Goal: Find contact information: Find contact information

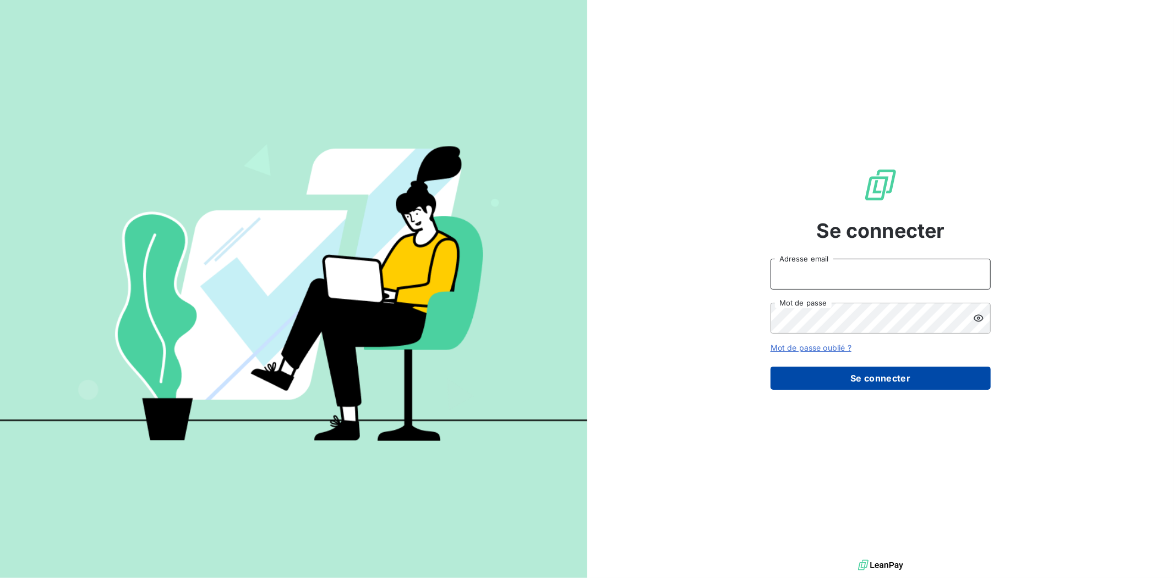
type input "[EMAIL_ADDRESS][DOMAIN_NAME]"
click at [893, 373] on button "Se connecter" at bounding box center [881, 378] width 220 height 23
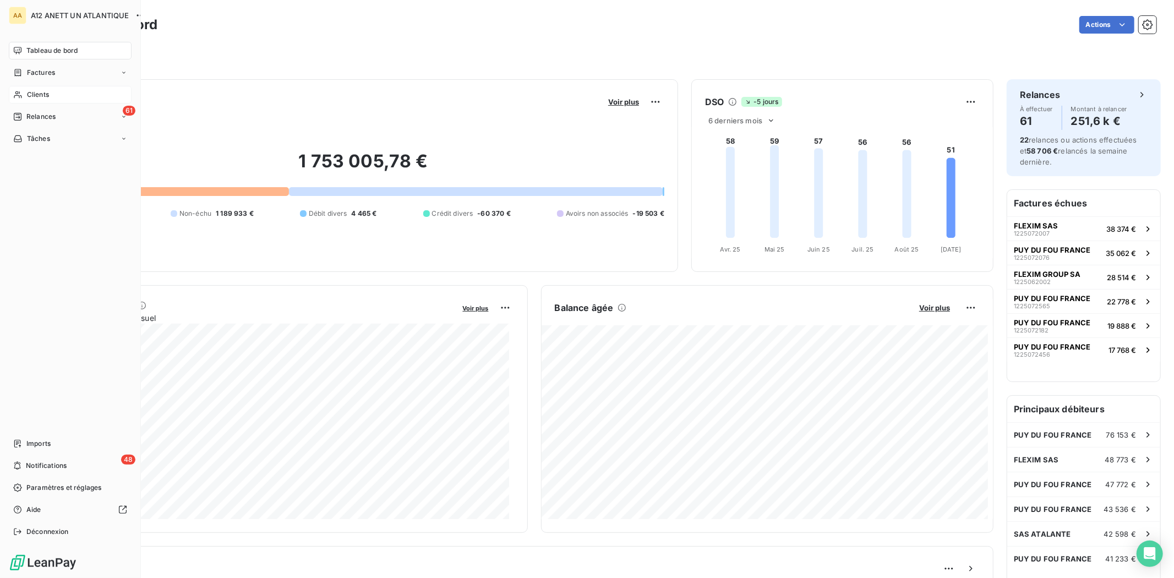
click at [31, 94] on span "Clients" at bounding box center [38, 95] width 22 height 10
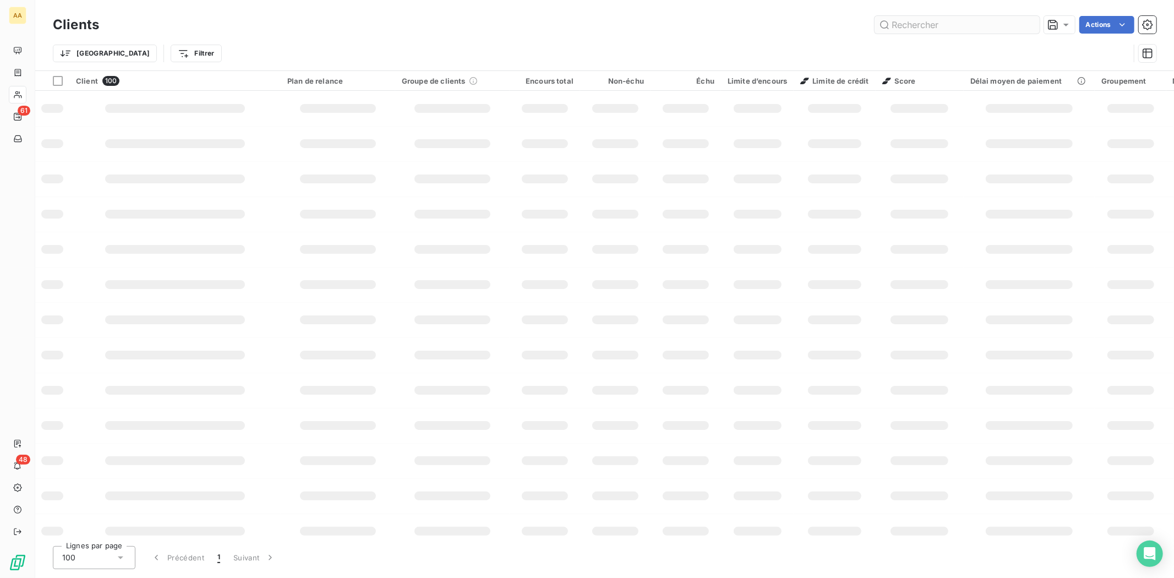
click at [906, 19] on input "text" at bounding box center [957, 25] width 165 height 18
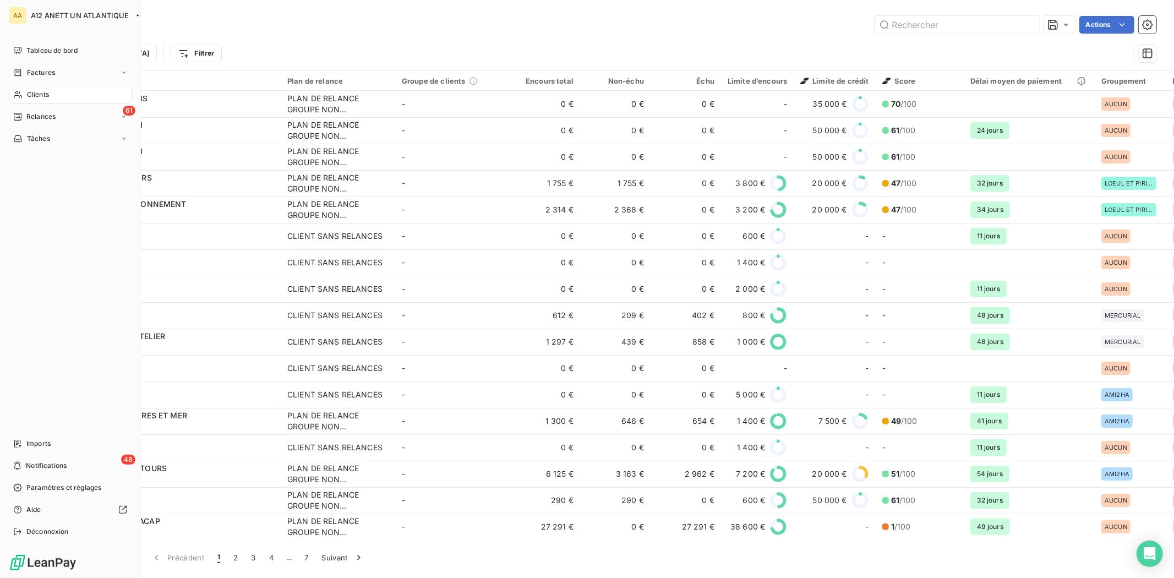
click at [51, 94] on div "Clients" at bounding box center [70, 95] width 123 height 18
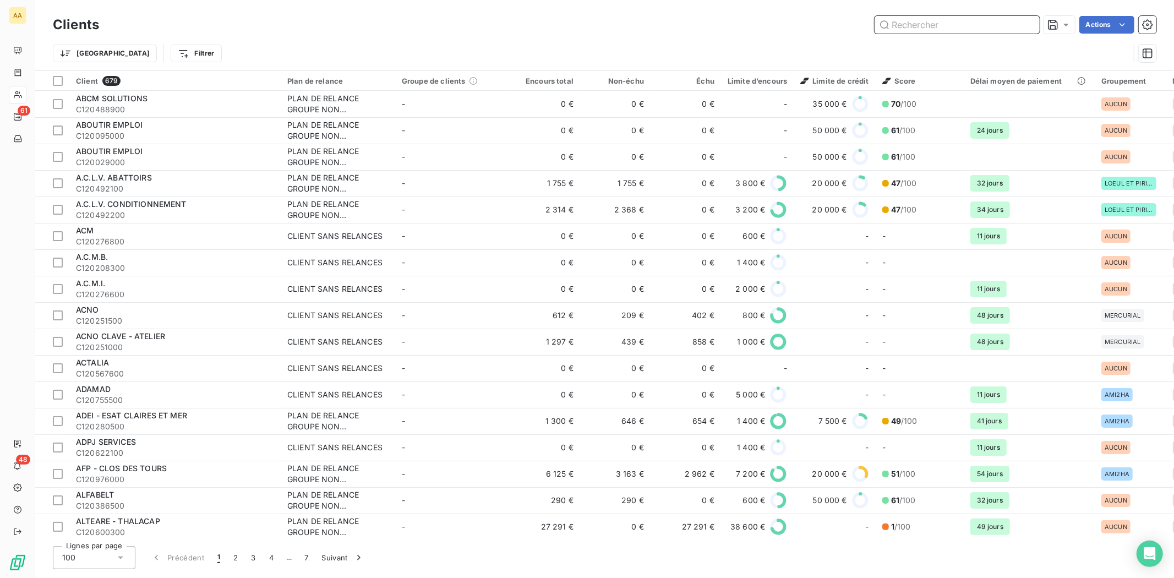
click at [933, 25] on input "text" at bounding box center [957, 25] width 165 height 18
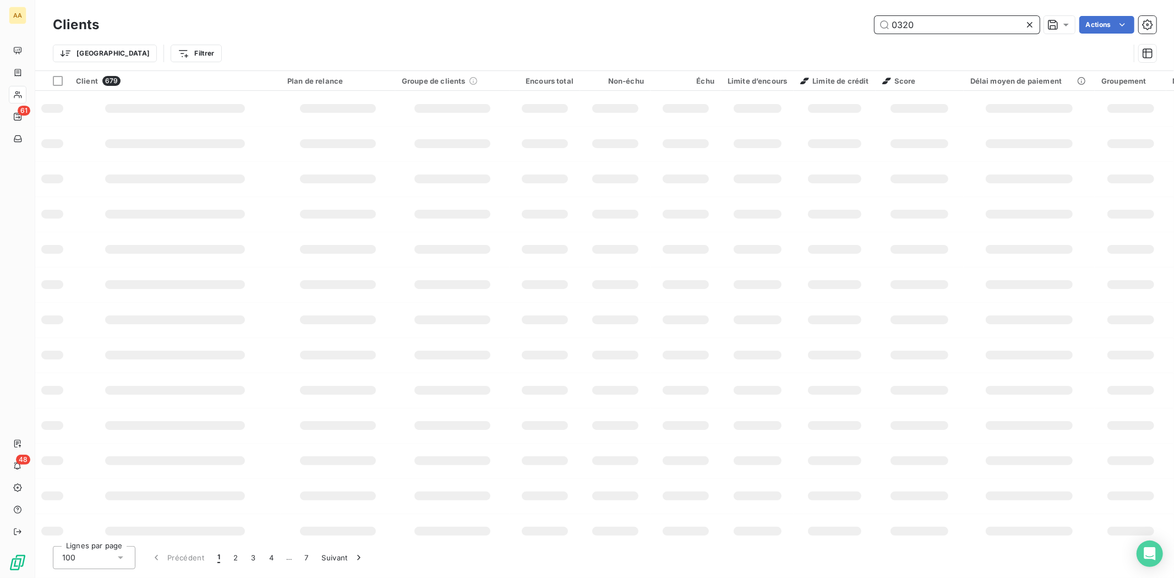
type input "0320"
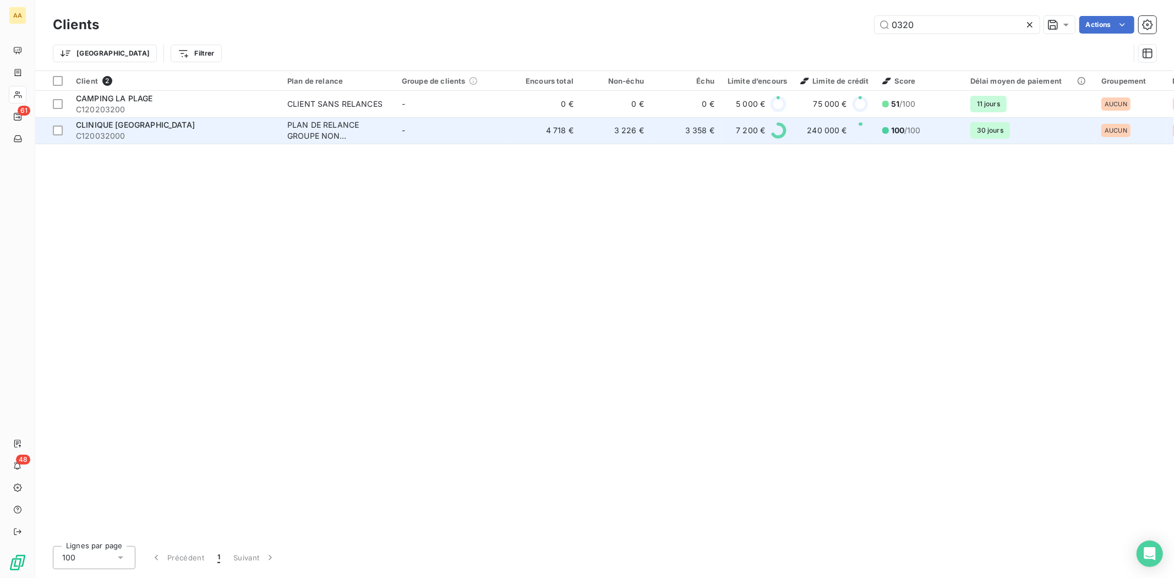
click at [103, 129] on span "CLINIQUE [GEOGRAPHIC_DATA]" at bounding box center [135, 124] width 119 height 9
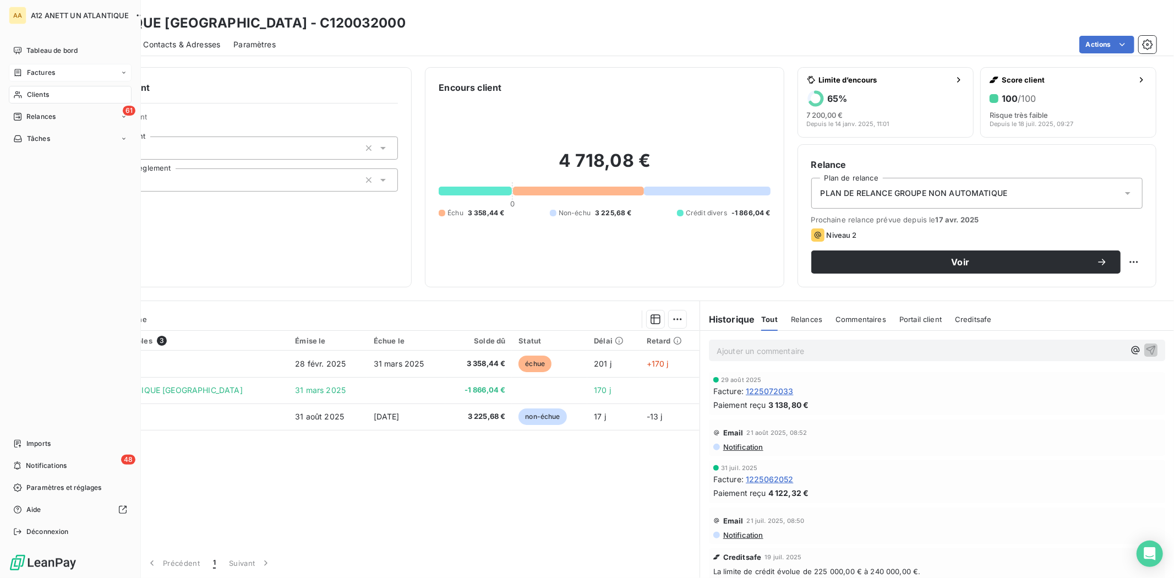
click at [37, 70] on span "Factures" at bounding box center [41, 73] width 28 height 10
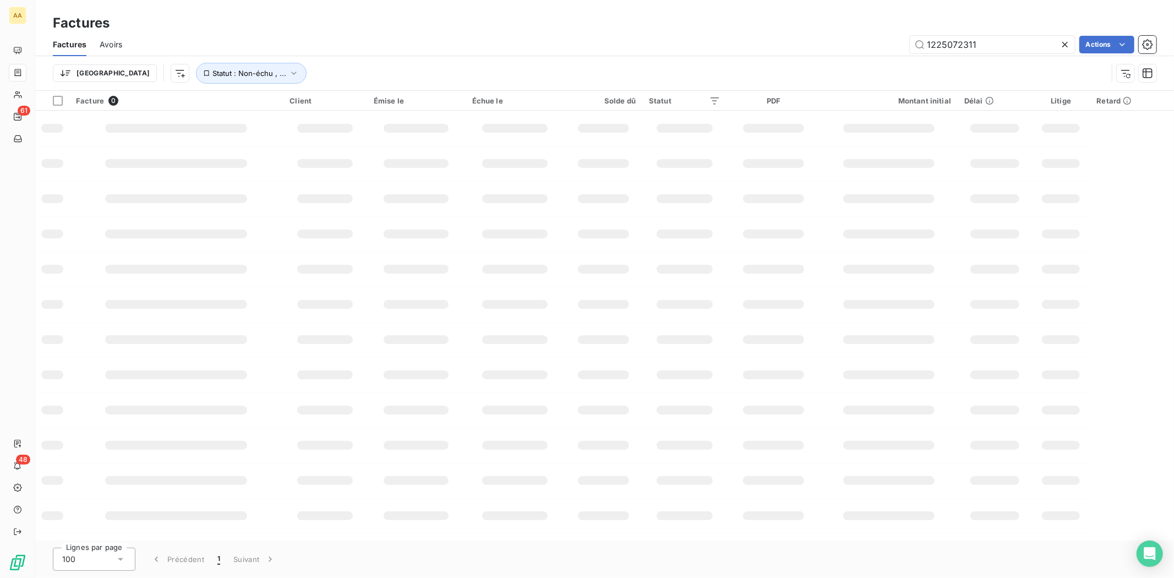
drag, startPoint x: 1005, startPoint y: 44, endPoint x: 838, endPoint y: 44, distance: 166.8
click at [838, 44] on div "1225072311 Actions" at bounding box center [645, 45] width 1021 height 18
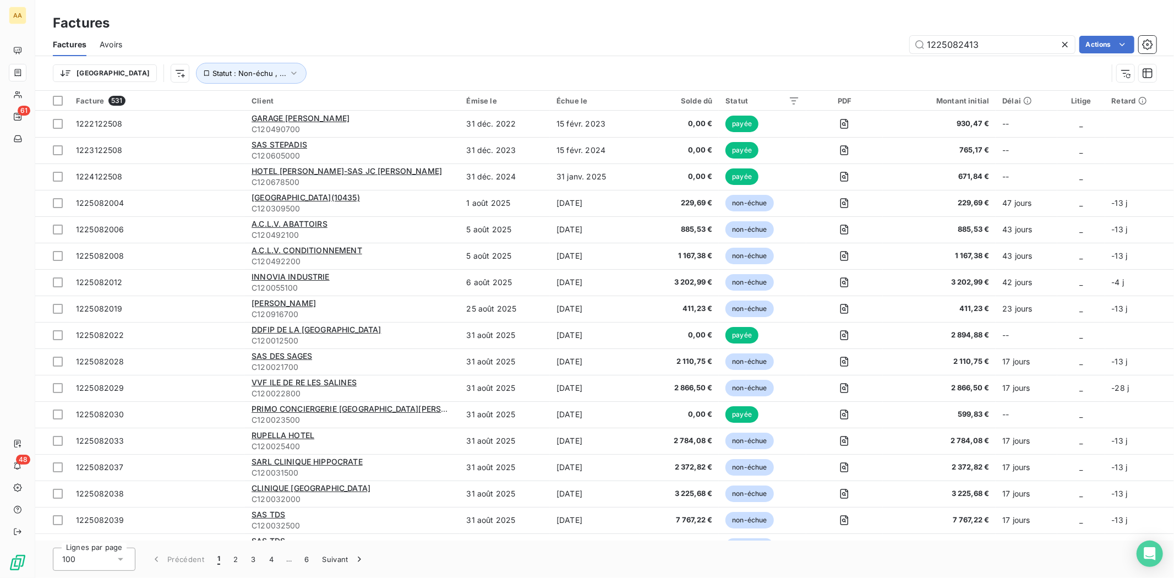
type input "1225082413"
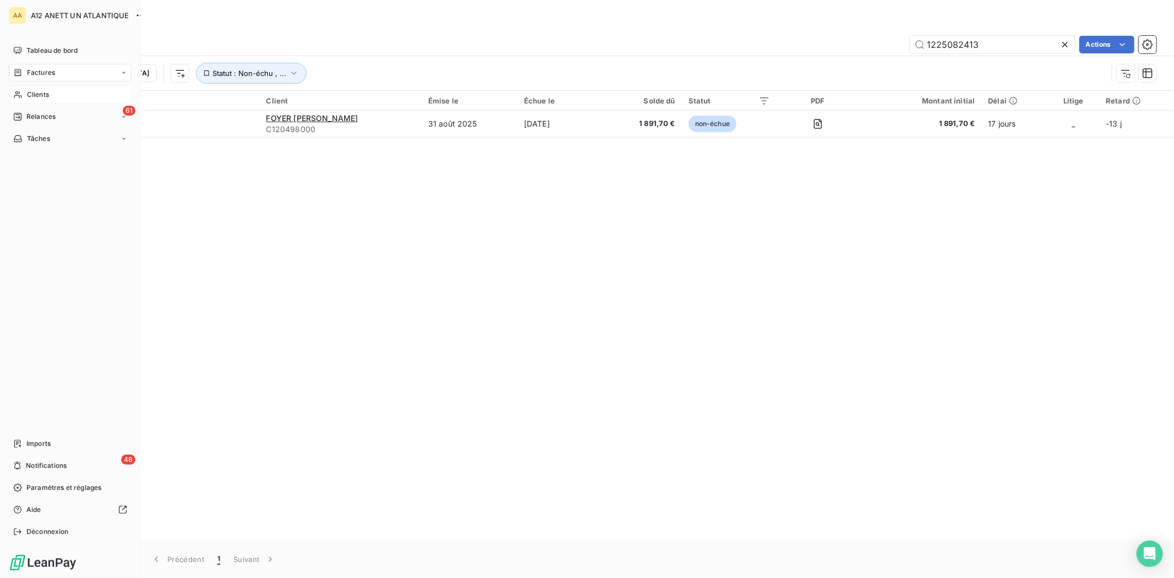
click at [24, 89] on div "Clients" at bounding box center [70, 95] width 123 height 18
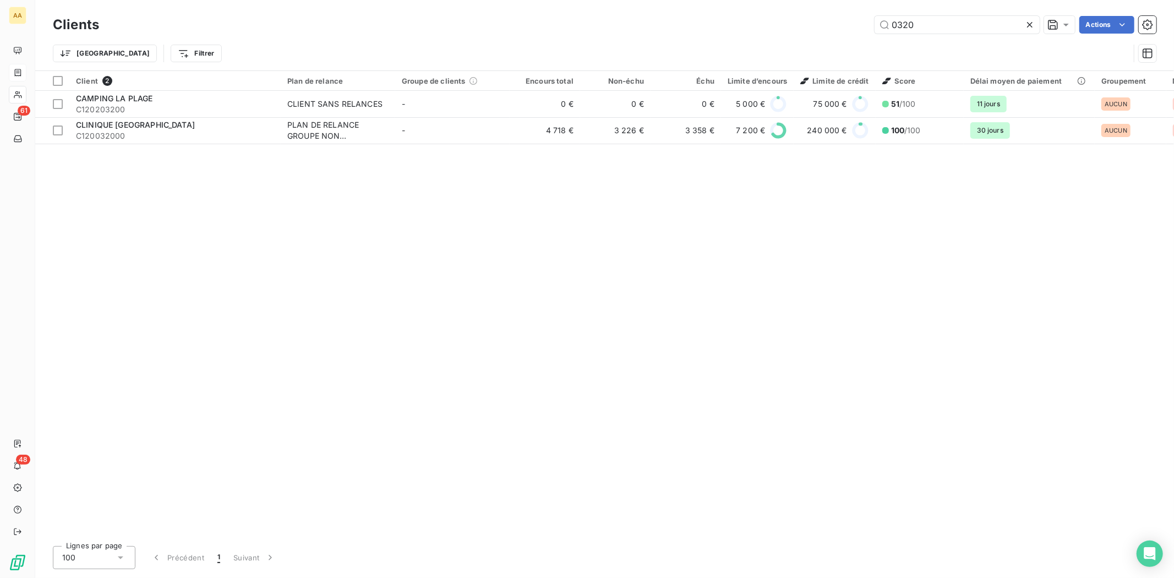
drag, startPoint x: 928, startPoint y: 28, endPoint x: 850, endPoint y: 26, distance: 77.6
click at [850, 26] on div "0320 Actions" at bounding box center [634, 25] width 1044 height 18
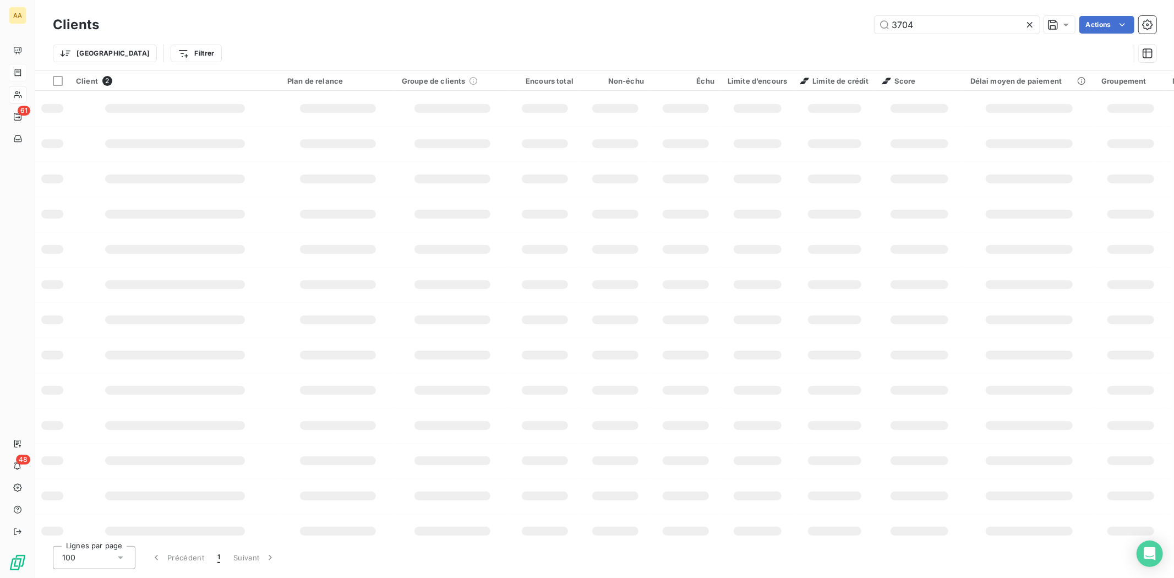
type input "3704"
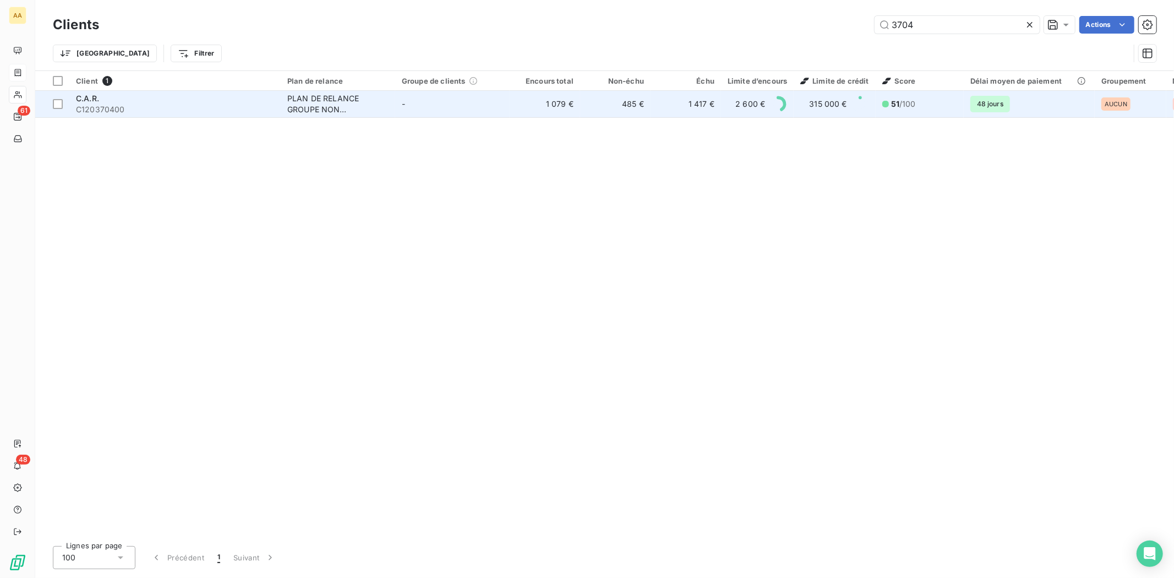
click at [91, 104] on span "C120370400" at bounding box center [175, 109] width 198 height 11
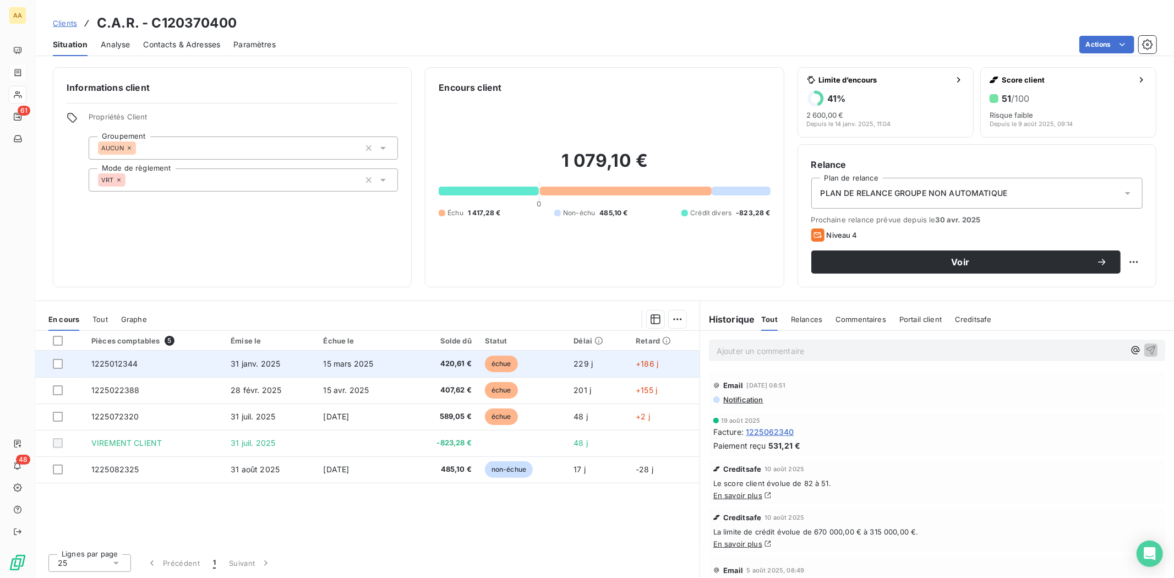
click at [119, 362] on span "1225012344" at bounding box center [114, 363] width 47 height 9
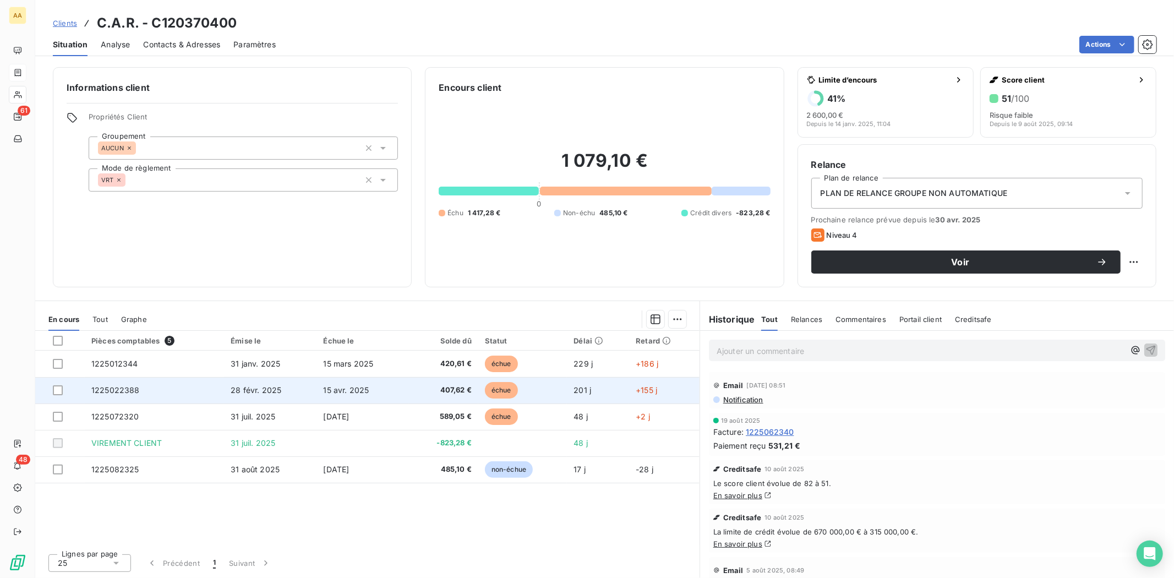
click at [112, 389] on span "1225022388" at bounding box center [115, 389] width 48 height 9
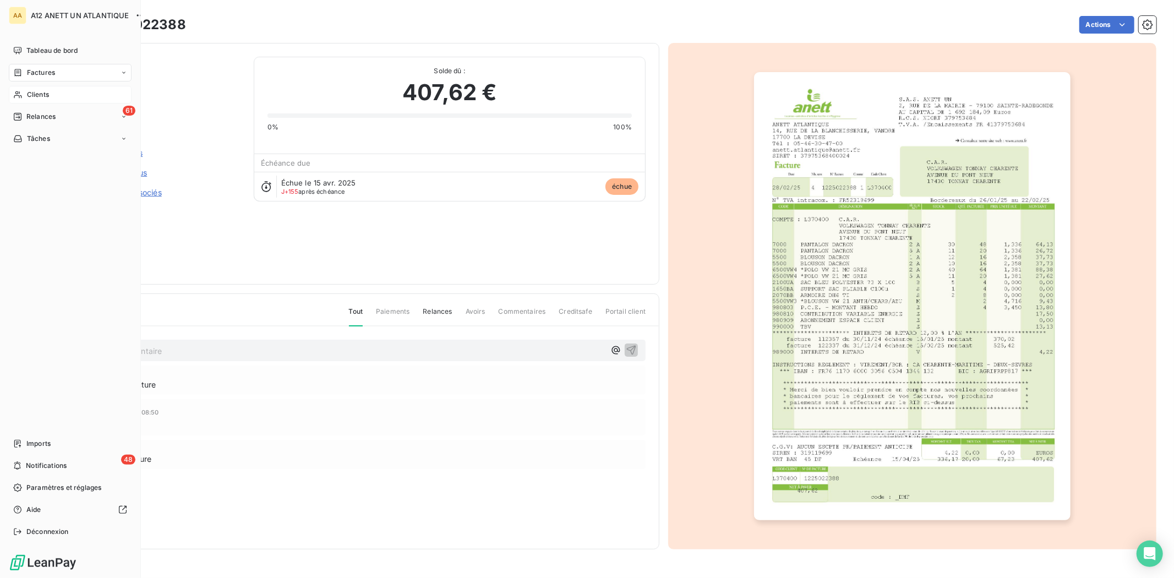
click at [34, 94] on span "Clients" at bounding box center [38, 95] width 22 height 10
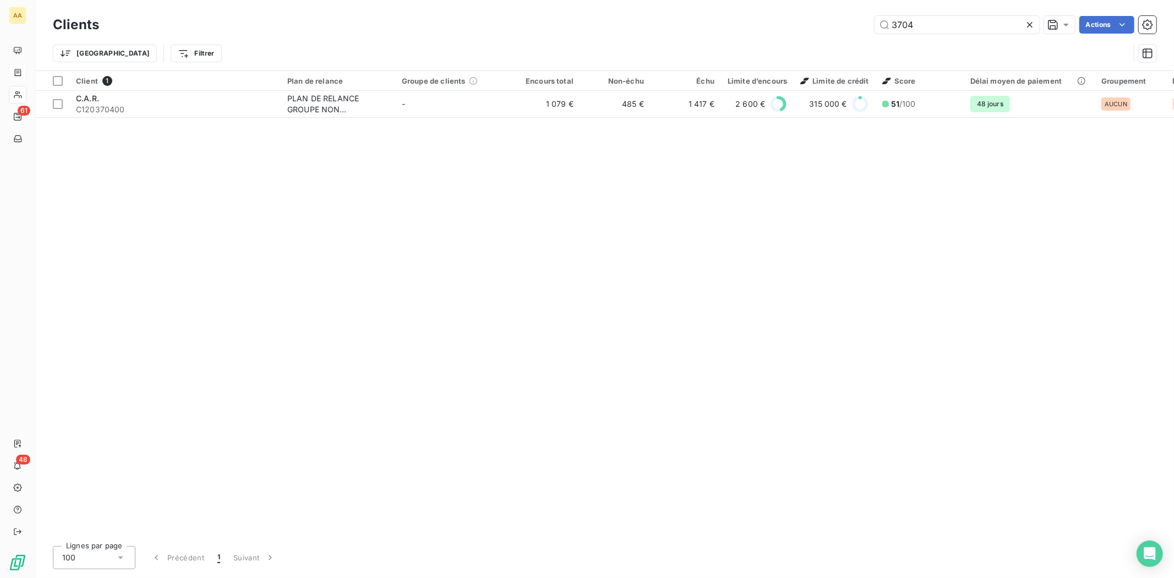
drag, startPoint x: 862, startPoint y: 33, endPoint x: 787, endPoint y: 33, distance: 74.3
click at [802, 33] on div "3704 Actions" at bounding box center [634, 25] width 1044 height 18
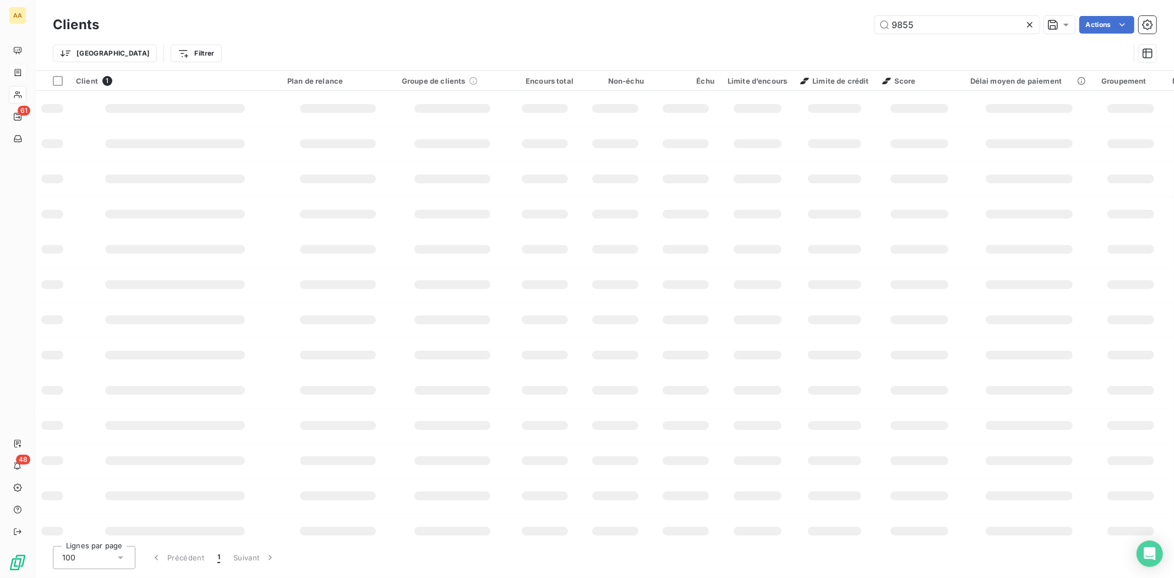
type input "9855"
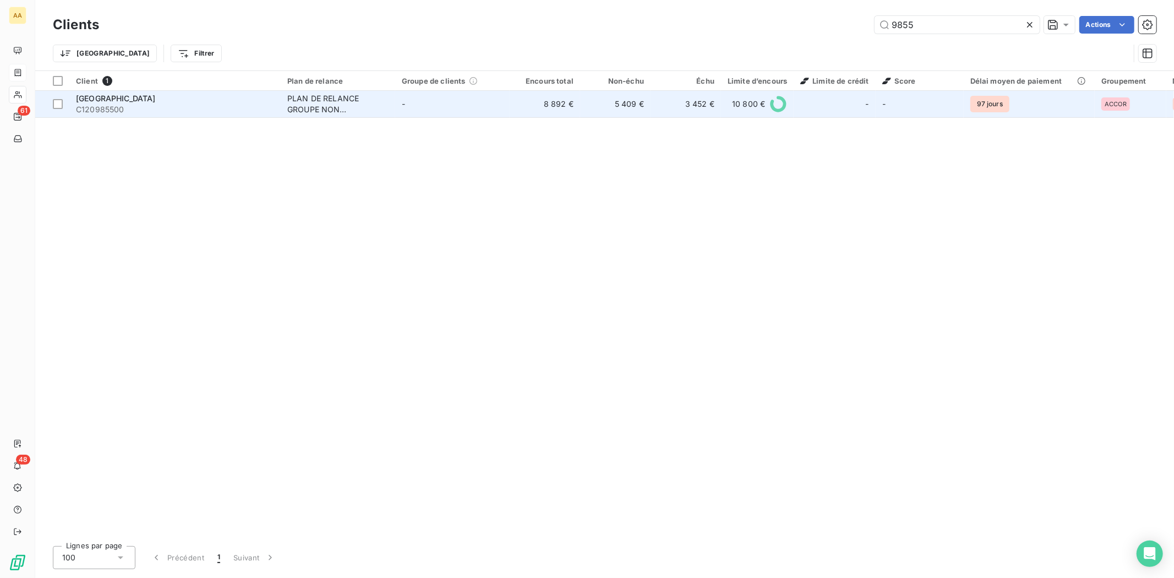
click at [107, 115] on td "[GEOGRAPHIC_DATA] C120985500" at bounding box center [174, 104] width 211 height 26
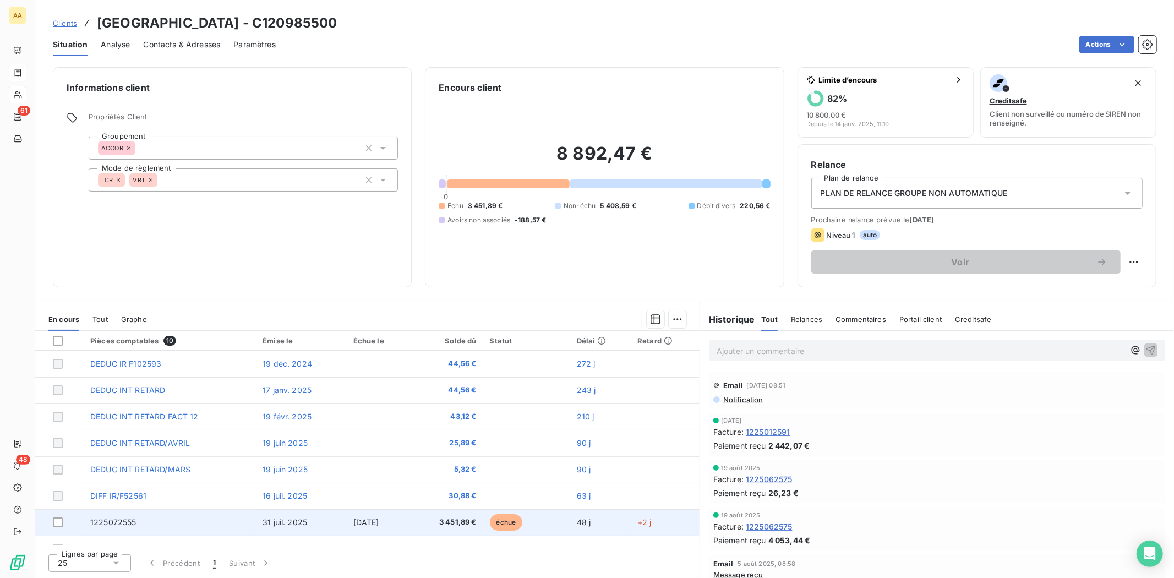
click at [129, 523] on span "1225072555" at bounding box center [113, 522] width 46 height 9
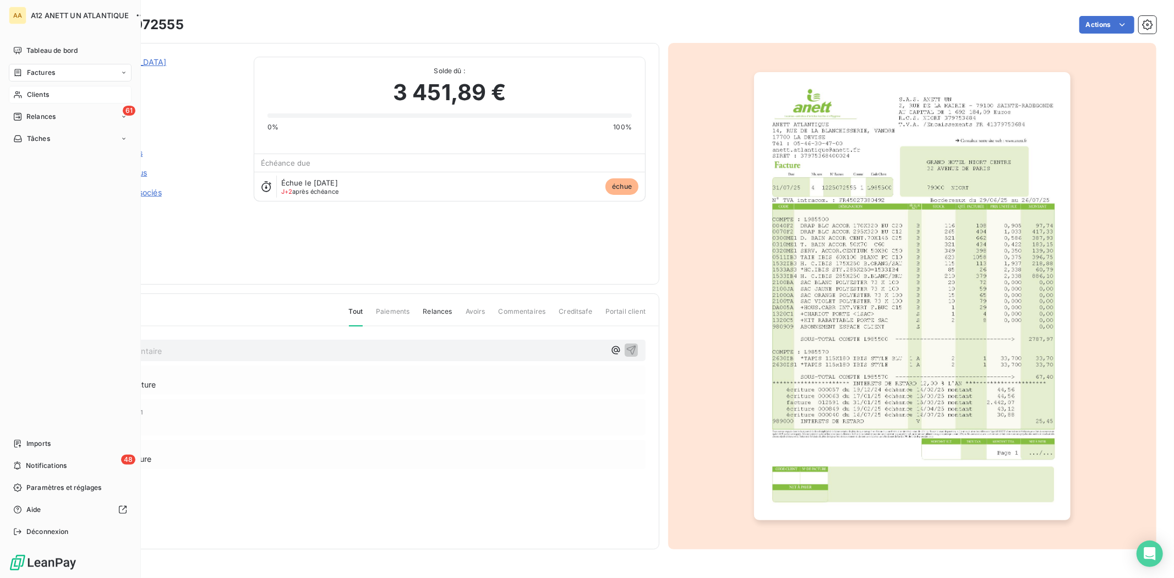
drag, startPoint x: 40, startPoint y: 97, endPoint x: 57, endPoint y: 92, distance: 17.6
click at [40, 97] on span "Clients" at bounding box center [38, 95] width 22 height 10
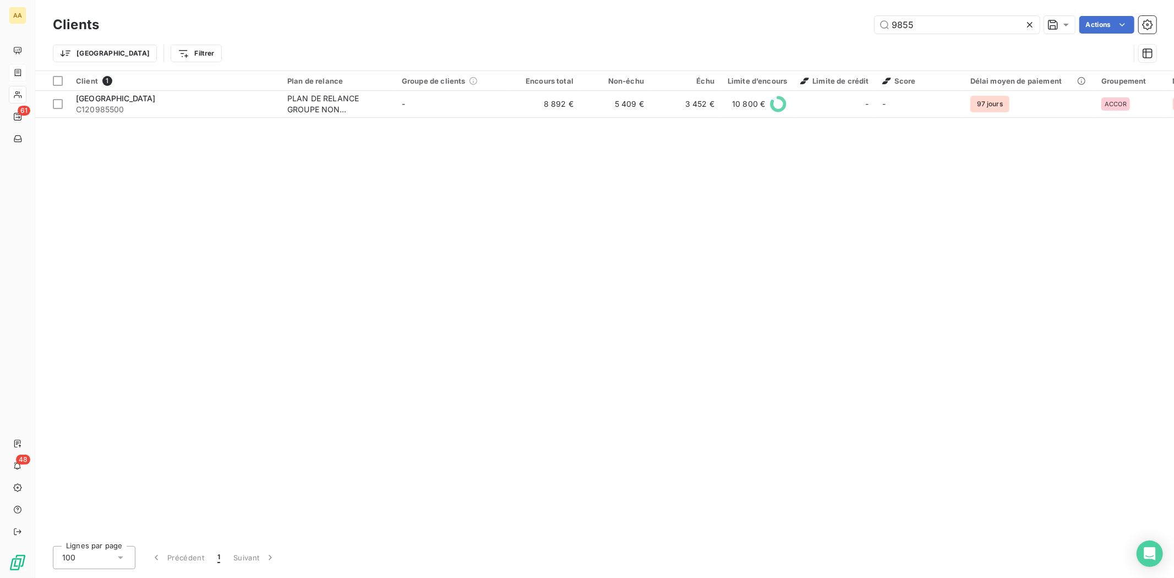
click at [907, 39] on div "Clients 9855 Actions Trier Filtrer" at bounding box center [605, 41] width 1104 height 57
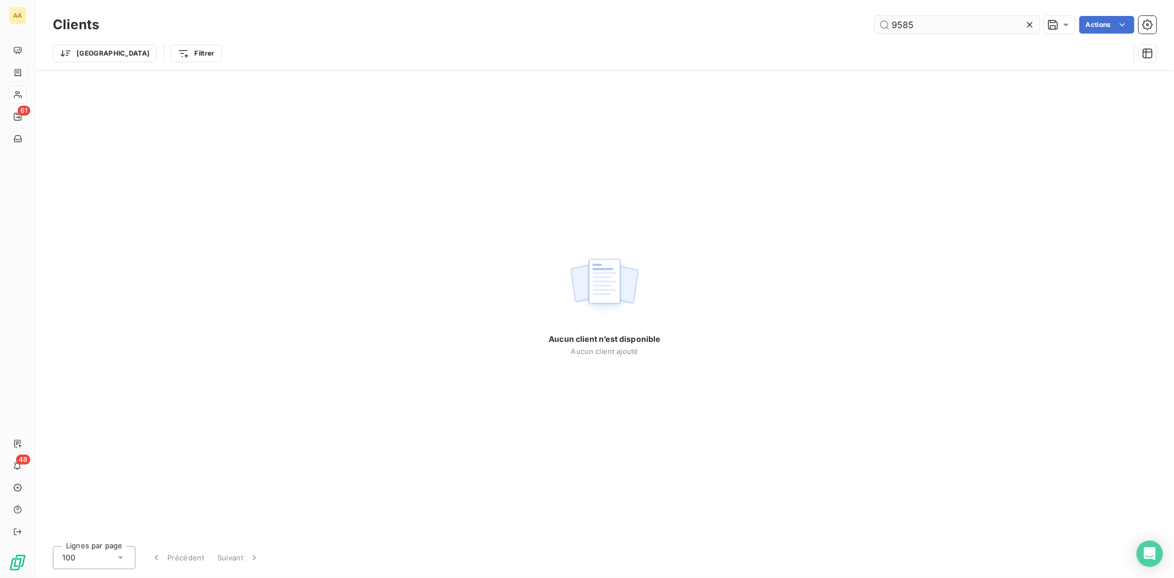
drag, startPoint x: 948, startPoint y: 23, endPoint x: 891, endPoint y: 15, distance: 57.7
click at [891, 16] on input "9585" at bounding box center [957, 25] width 165 height 18
type input "[PERSON_NAME]"
click at [682, 576] on div "Clients [PERSON_NAME] Actions Trier Filtrer Aucun client n’est disponible Aucun…" at bounding box center [604, 289] width 1139 height 578
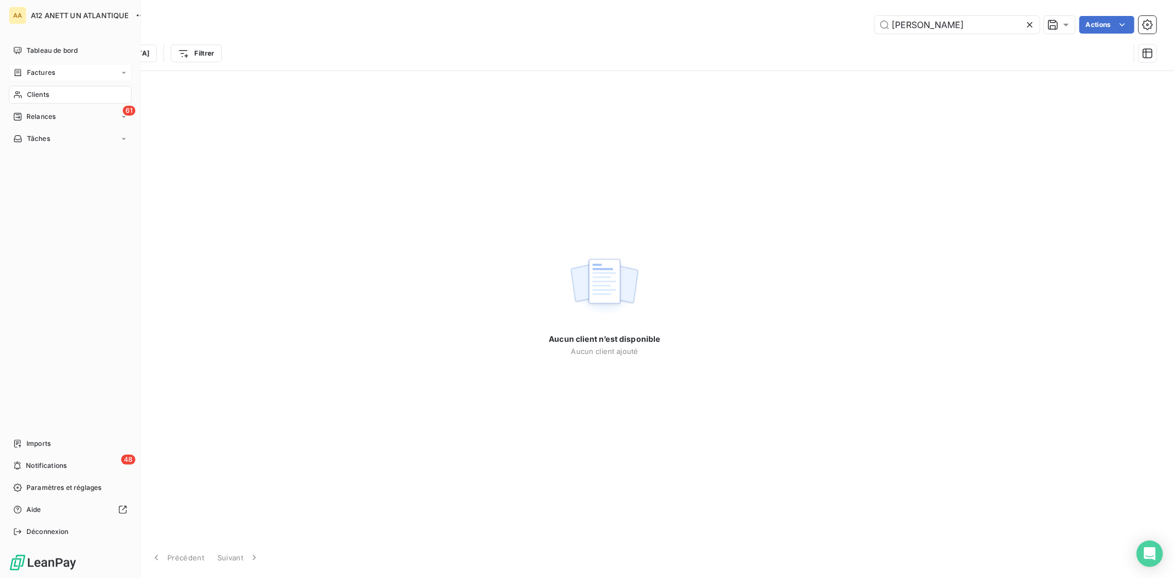
click at [42, 75] on span "Factures" at bounding box center [41, 73] width 28 height 10
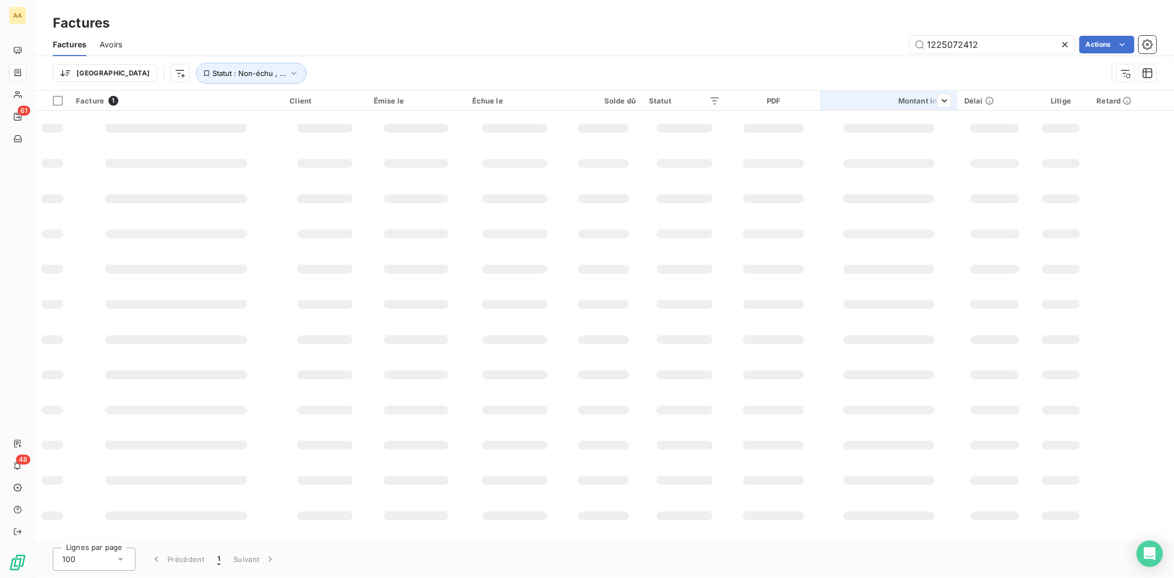
type input "1225072412"
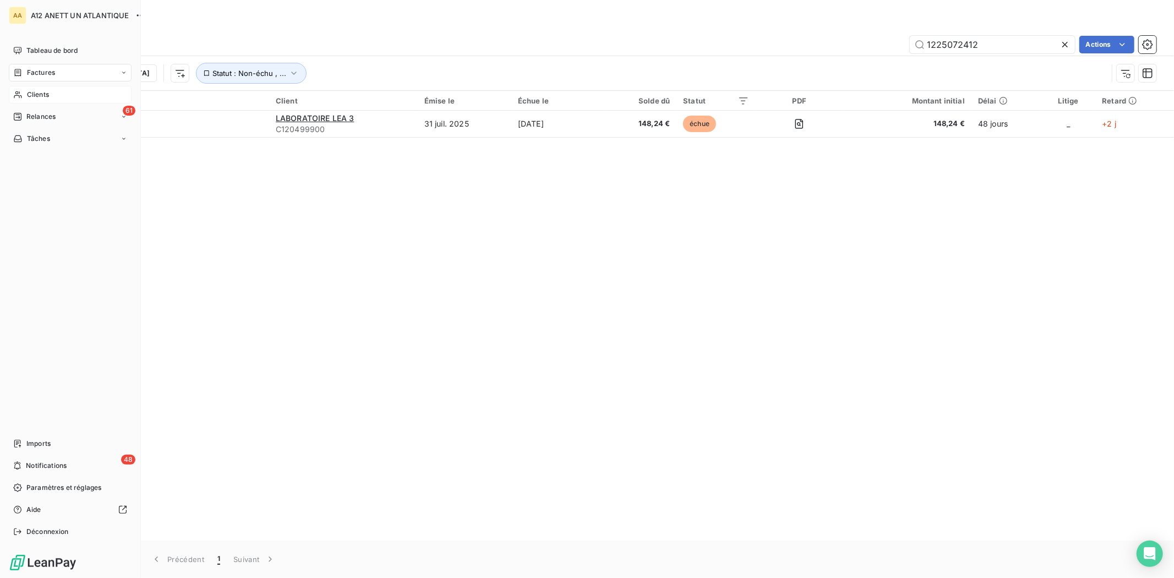
drag, startPoint x: 37, startPoint y: 92, endPoint x: 56, endPoint y: 91, distance: 19.3
click at [37, 92] on span "Clients" at bounding box center [38, 95] width 22 height 10
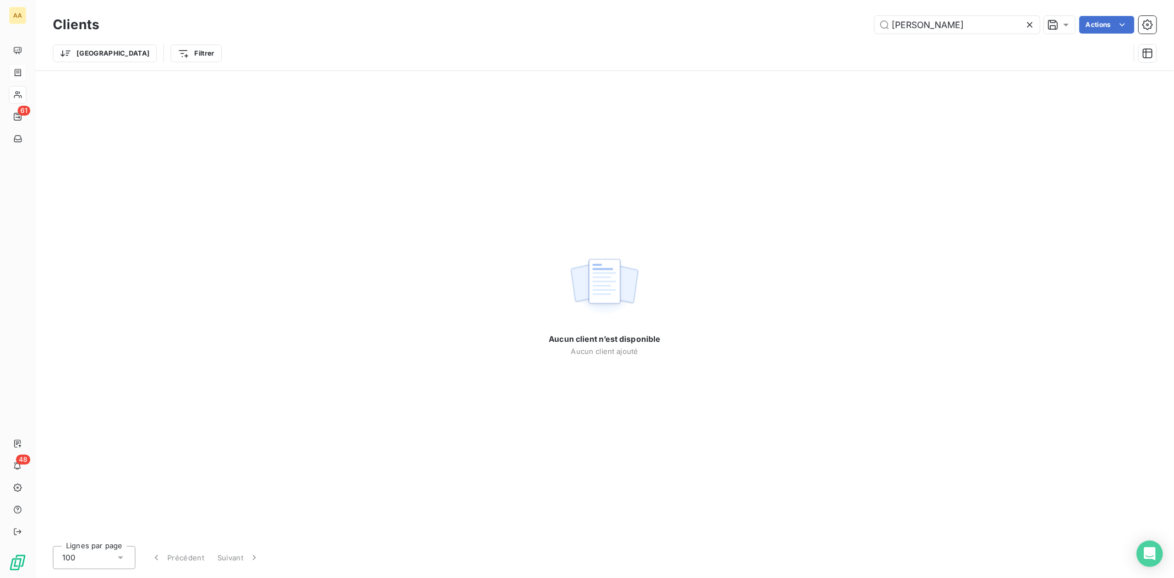
drag, startPoint x: 883, startPoint y: 37, endPoint x: 848, endPoint y: 37, distance: 34.7
click at [853, 37] on div "Clients [PERSON_NAME] Actions Trier Filtrer" at bounding box center [605, 41] width 1104 height 57
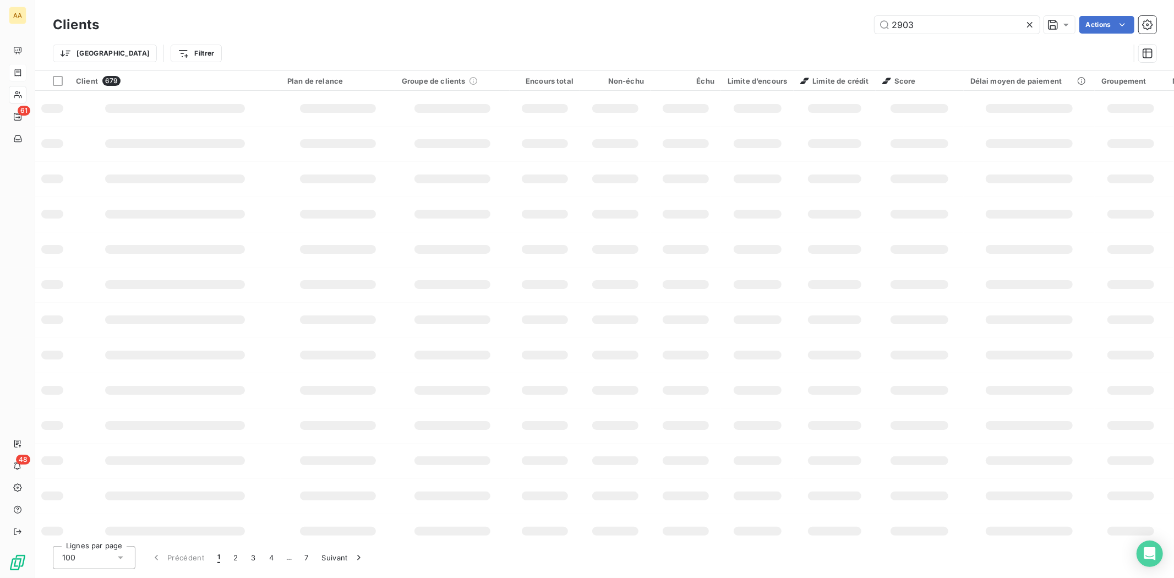
type input "2903"
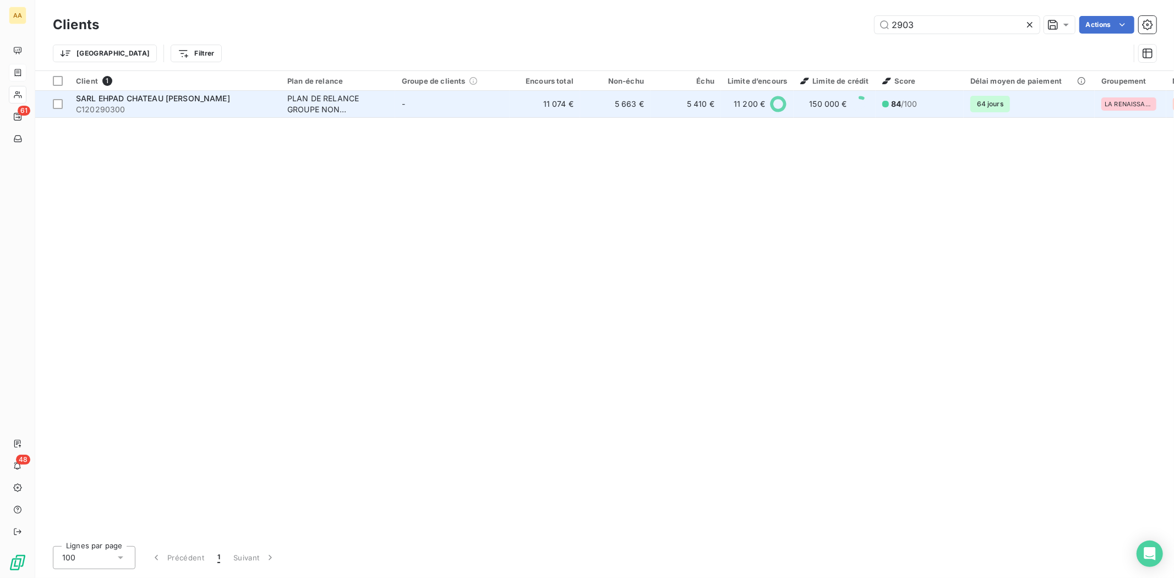
click at [94, 97] on span "SARL EHPAD CHATEAU [PERSON_NAME]" at bounding box center [153, 98] width 154 height 9
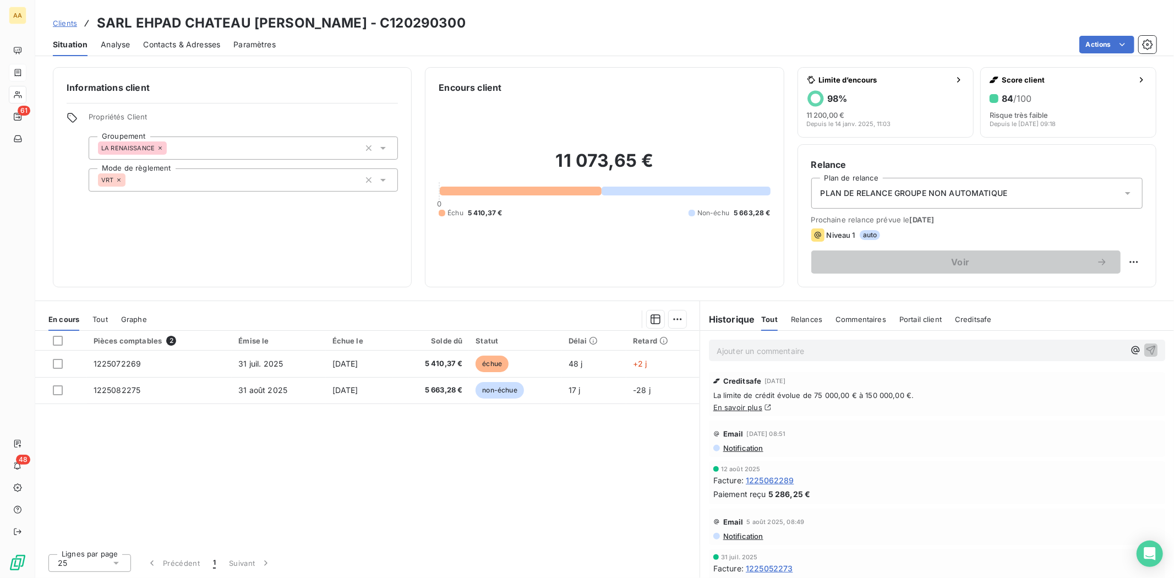
click at [505, 437] on div "Pièces comptables 2 Émise le Échue le Solde dû Statut Délai Retard 1225072269 3…" at bounding box center [367, 438] width 665 height 214
click at [177, 39] on span "Contacts & Adresses" at bounding box center [181, 44] width 77 height 11
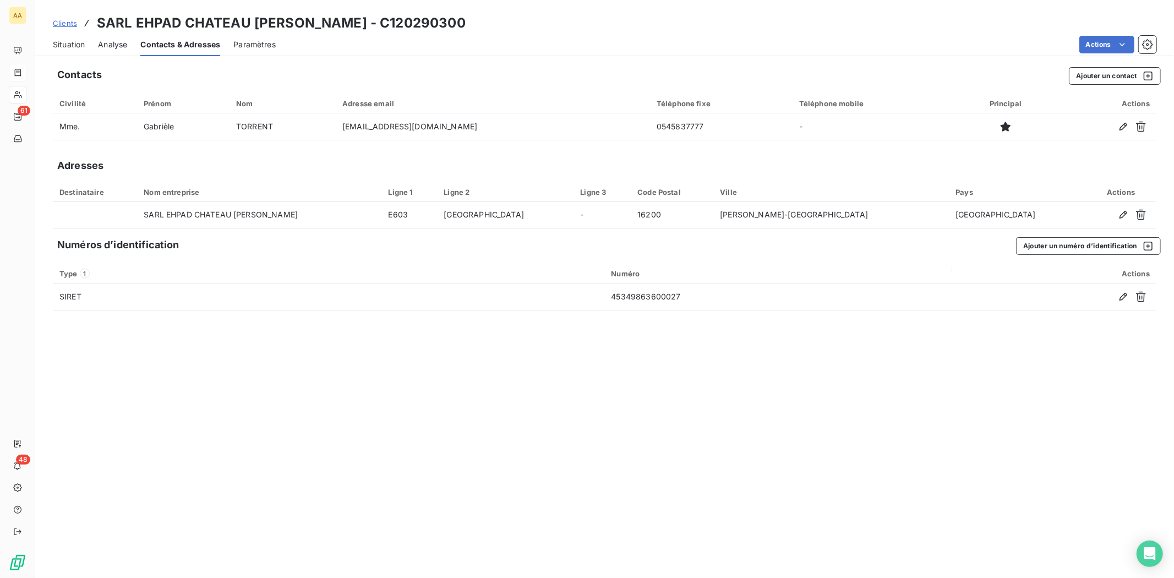
click at [69, 46] on span "Situation" at bounding box center [69, 44] width 32 height 11
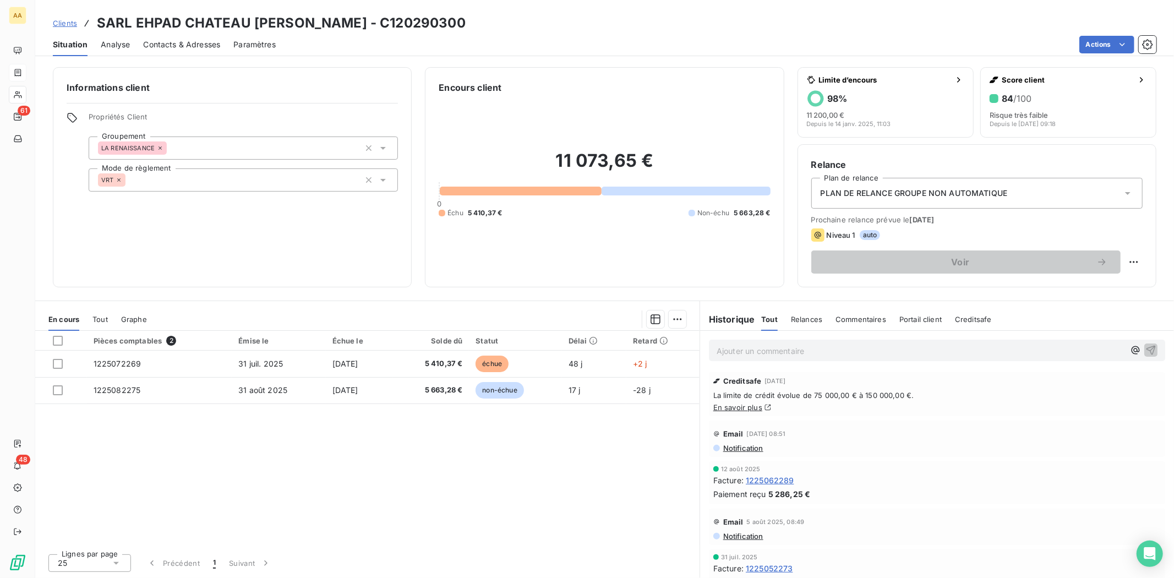
click at [191, 42] on span "Contacts & Adresses" at bounding box center [181, 44] width 77 height 11
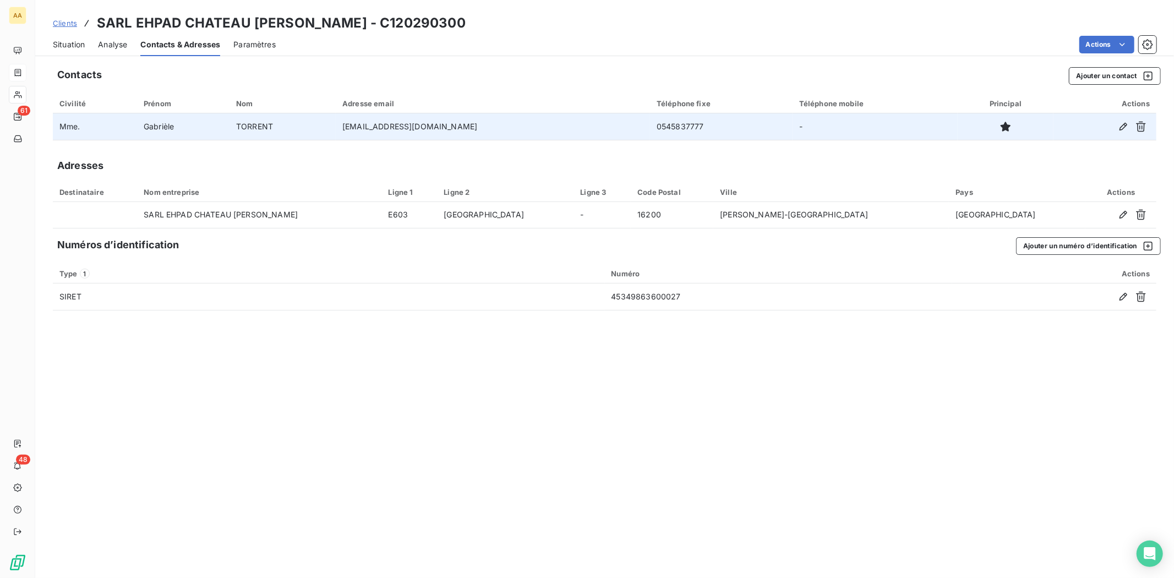
drag, startPoint x: 344, startPoint y: 124, endPoint x: 480, endPoint y: 128, distance: 136.6
click at [480, 128] on td "[EMAIL_ADDRESS][DOMAIN_NAME]" at bounding box center [493, 126] width 314 height 26
drag, startPoint x: 480, startPoint y: 127, endPoint x: 343, endPoint y: 130, distance: 137.1
click at [343, 130] on td "[EMAIL_ADDRESS][DOMAIN_NAME]" at bounding box center [493, 126] width 314 height 26
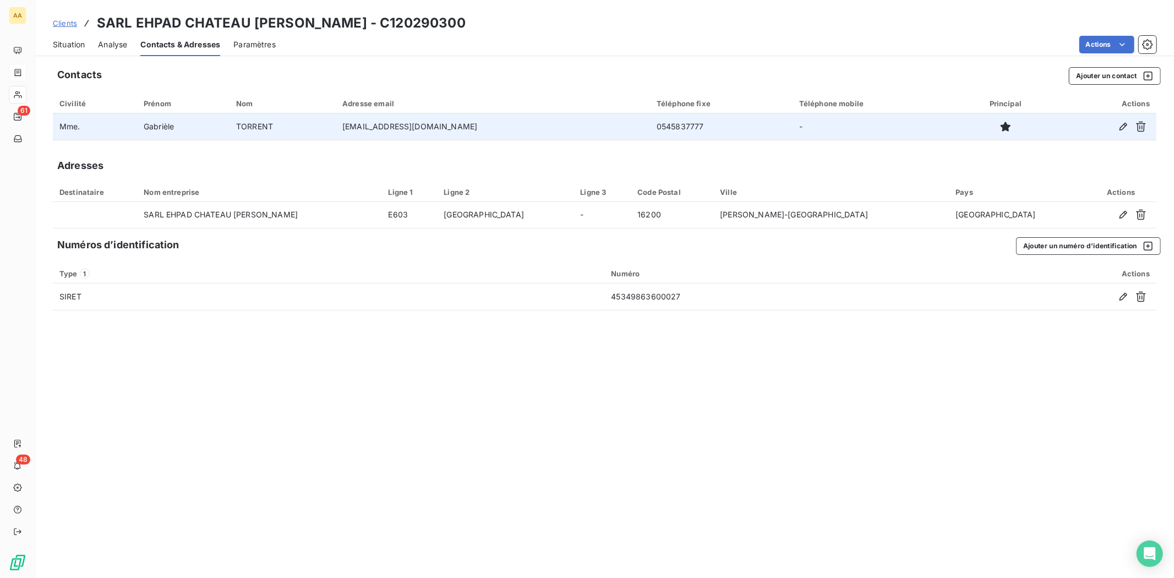
copy td "[EMAIL_ADDRESS][DOMAIN_NAME]"
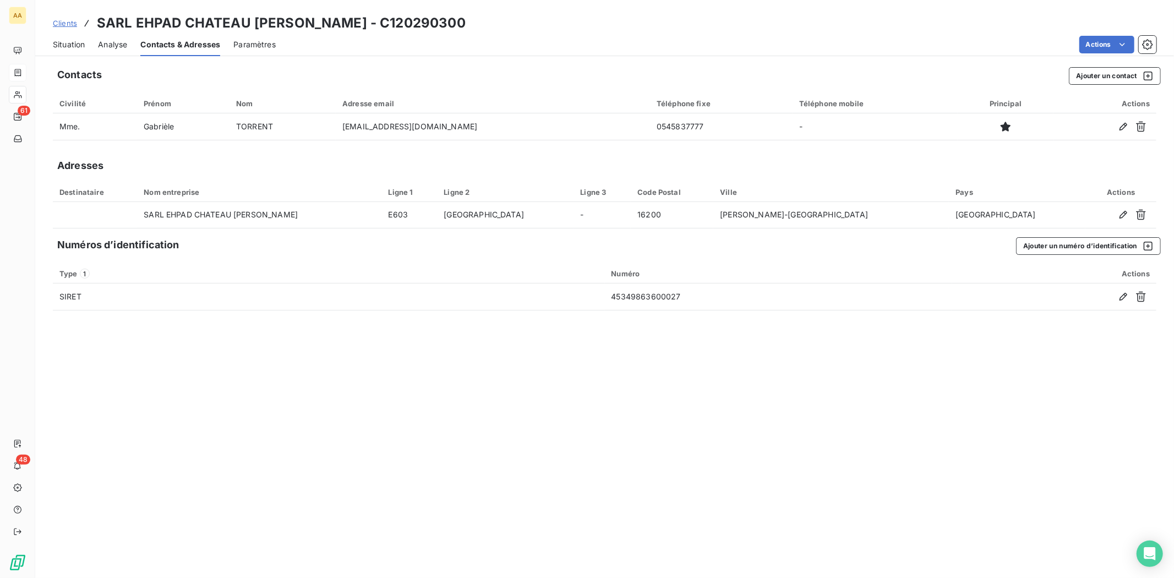
drag, startPoint x: 75, startPoint y: 46, endPoint x: 104, endPoint y: 54, distance: 29.3
click at [75, 46] on span "Situation" at bounding box center [69, 44] width 32 height 11
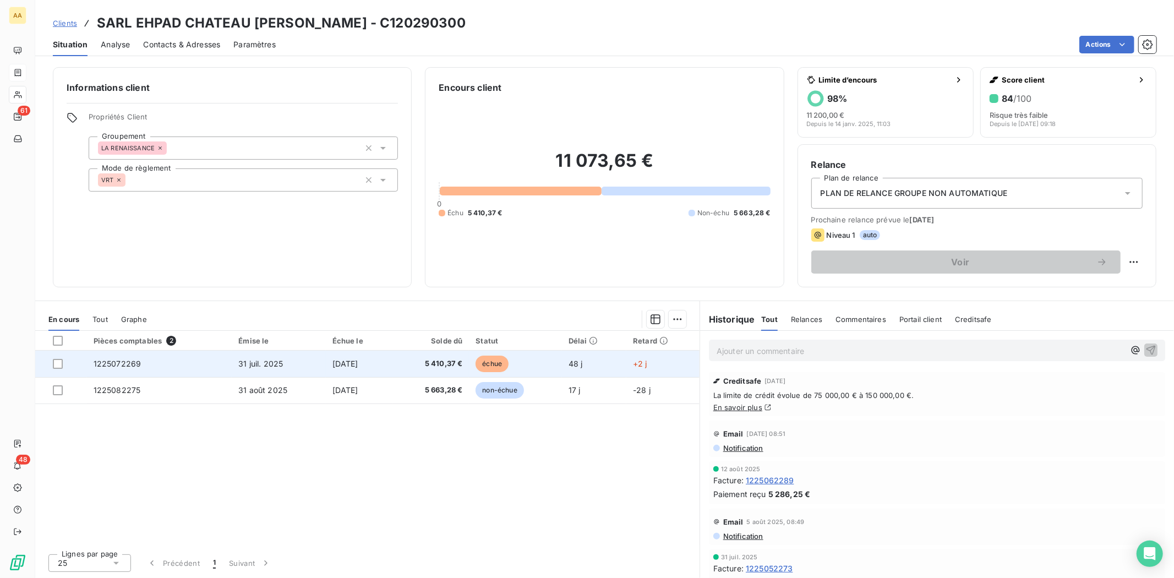
click at [121, 357] on td "1225072269" at bounding box center [159, 364] width 145 height 26
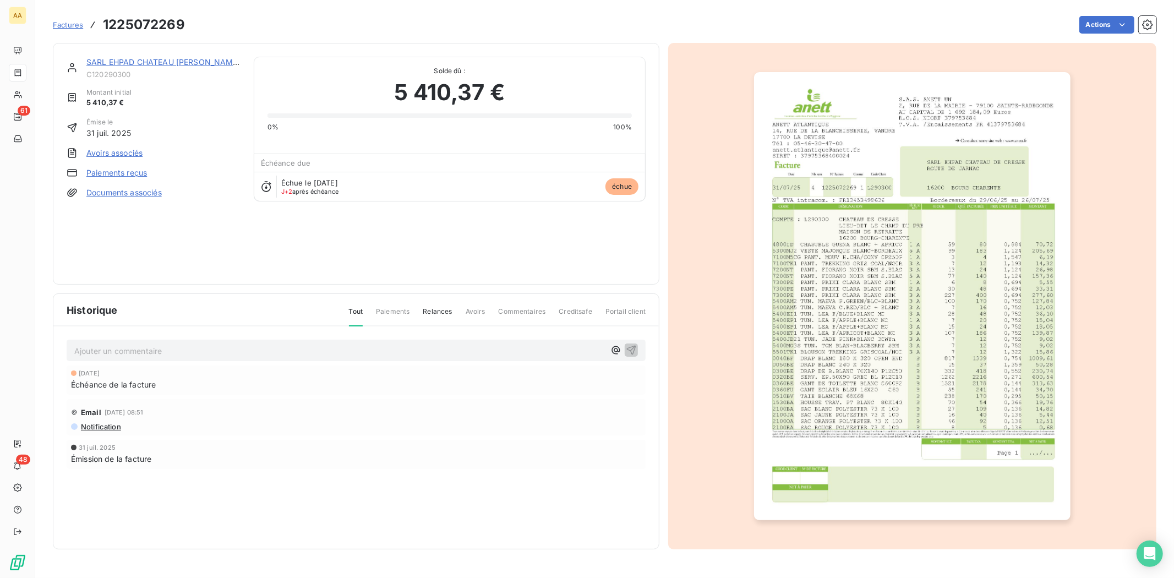
click at [935, 257] on img "button" at bounding box center [912, 296] width 317 height 448
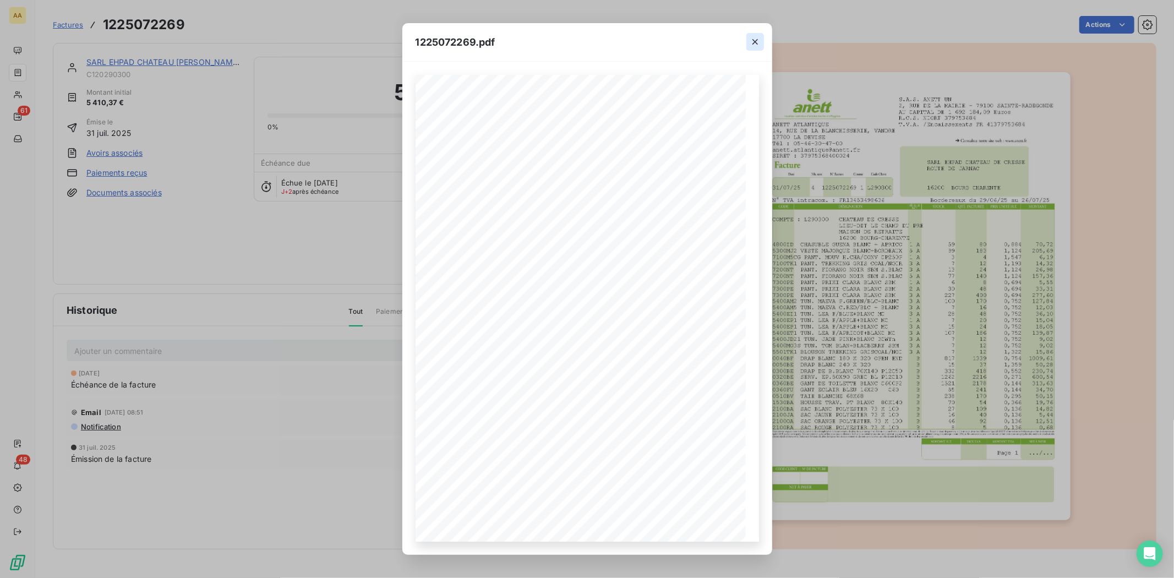
click at [758, 39] on icon "button" at bounding box center [755, 41] width 11 height 11
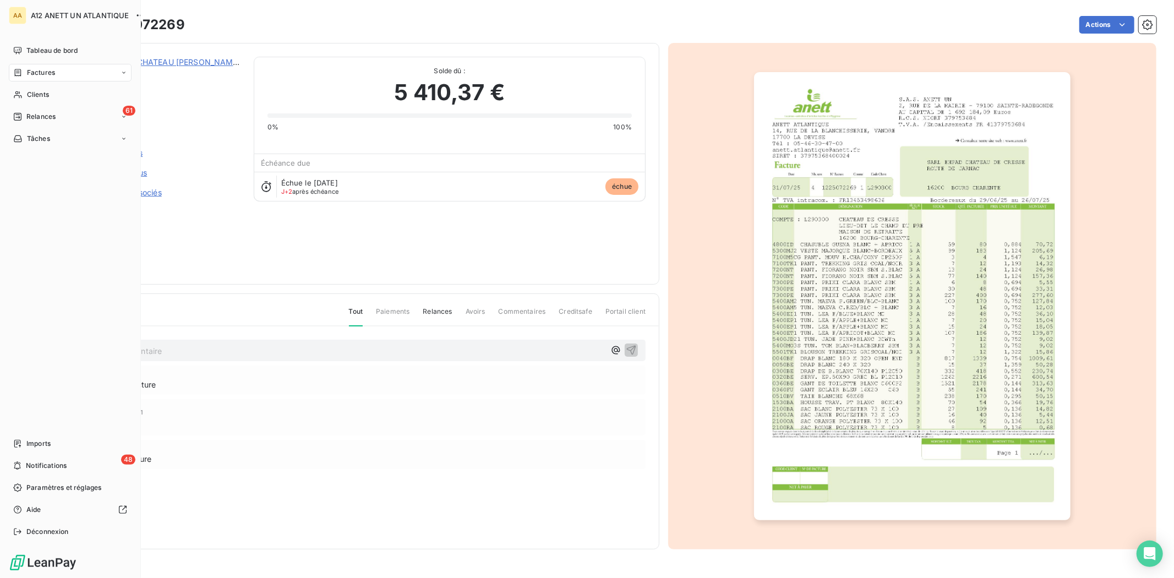
click at [46, 74] on span "Factures" at bounding box center [41, 73] width 28 height 10
click at [39, 72] on span "Factures" at bounding box center [41, 73] width 28 height 10
click at [34, 137] on span "Clients" at bounding box center [38, 139] width 22 height 10
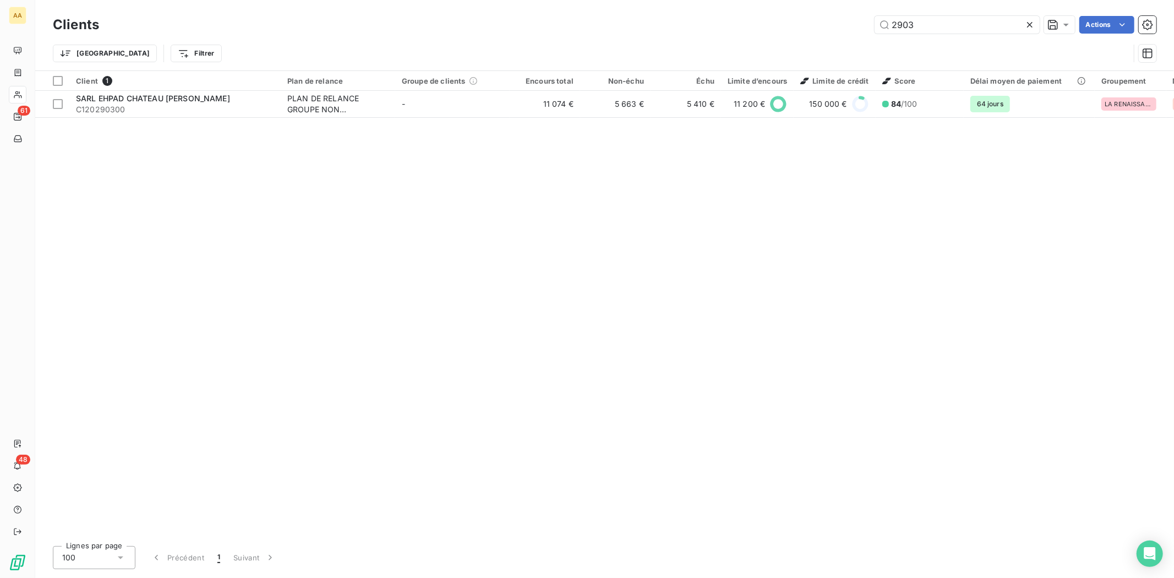
drag, startPoint x: 929, startPoint y: 25, endPoint x: 828, endPoint y: 25, distance: 101.3
click at [828, 25] on div "2903 Actions" at bounding box center [634, 25] width 1044 height 18
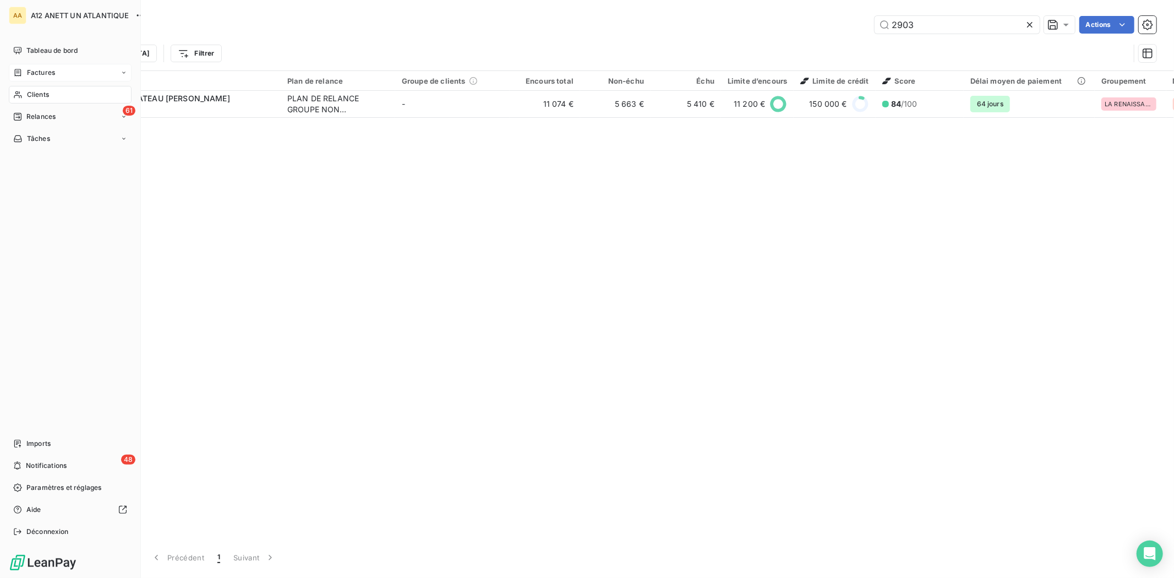
click at [34, 74] on span "Factures" at bounding box center [41, 73] width 28 height 10
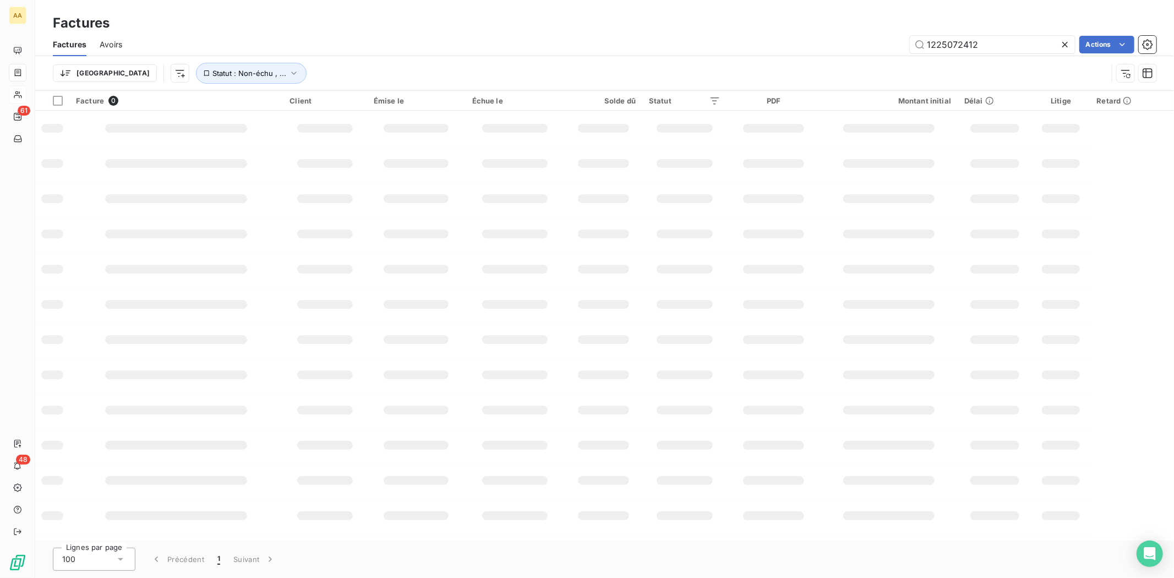
drag, startPoint x: 984, startPoint y: 46, endPoint x: 853, endPoint y: 51, distance: 130.6
click at [853, 51] on div "1225072412 Actions" at bounding box center [645, 45] width 1021 height 18
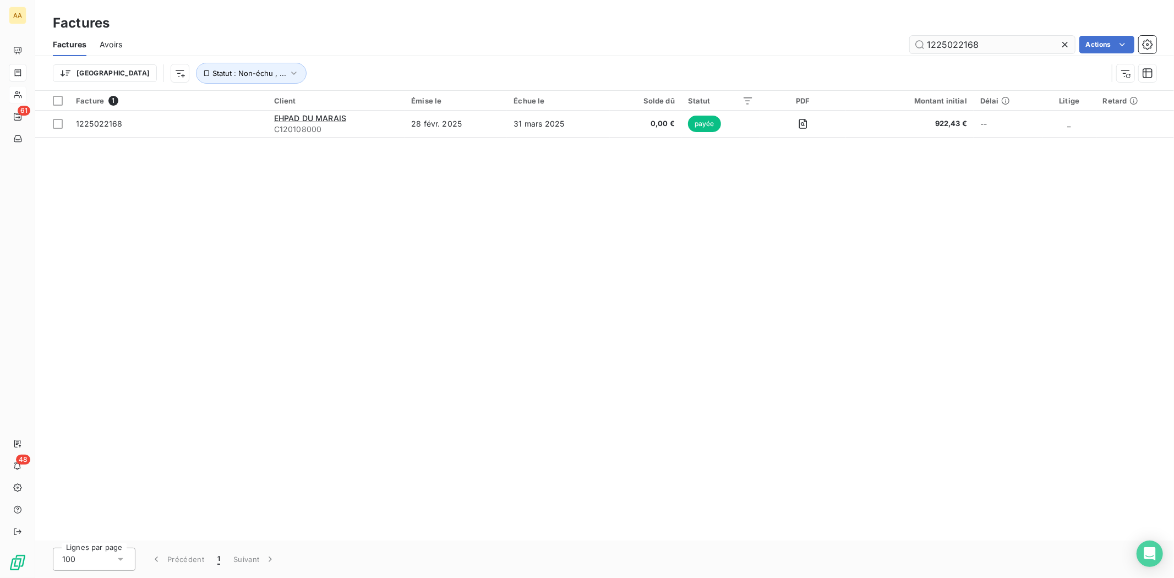
click at [959, 42] on input "1225022168" at bounding box center [992, 45] width 165 height 18
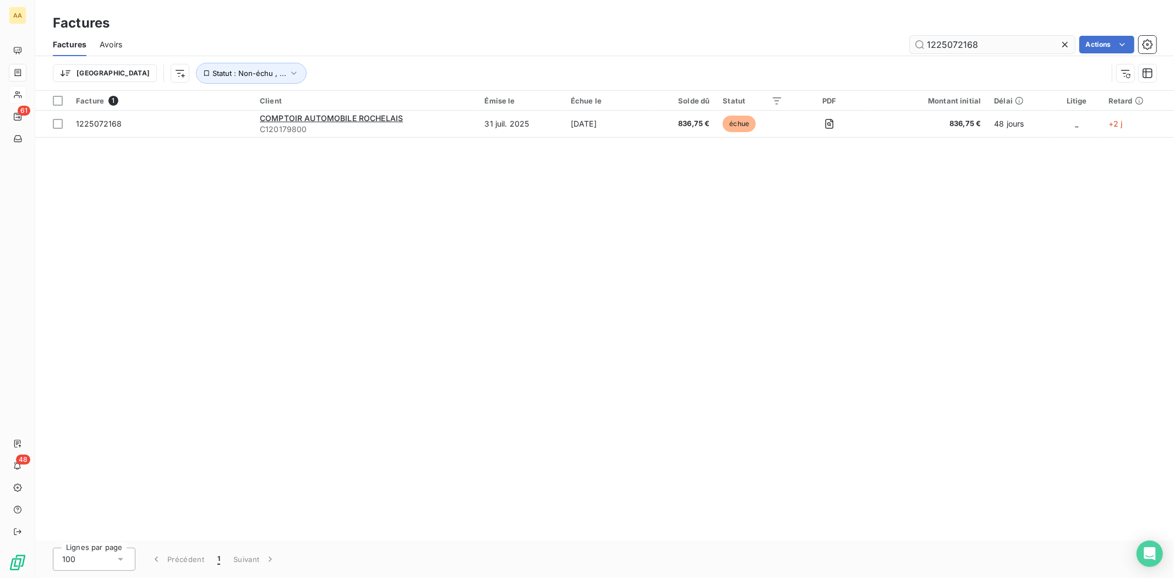
type input "1225072168"
